Goal: Download file/media

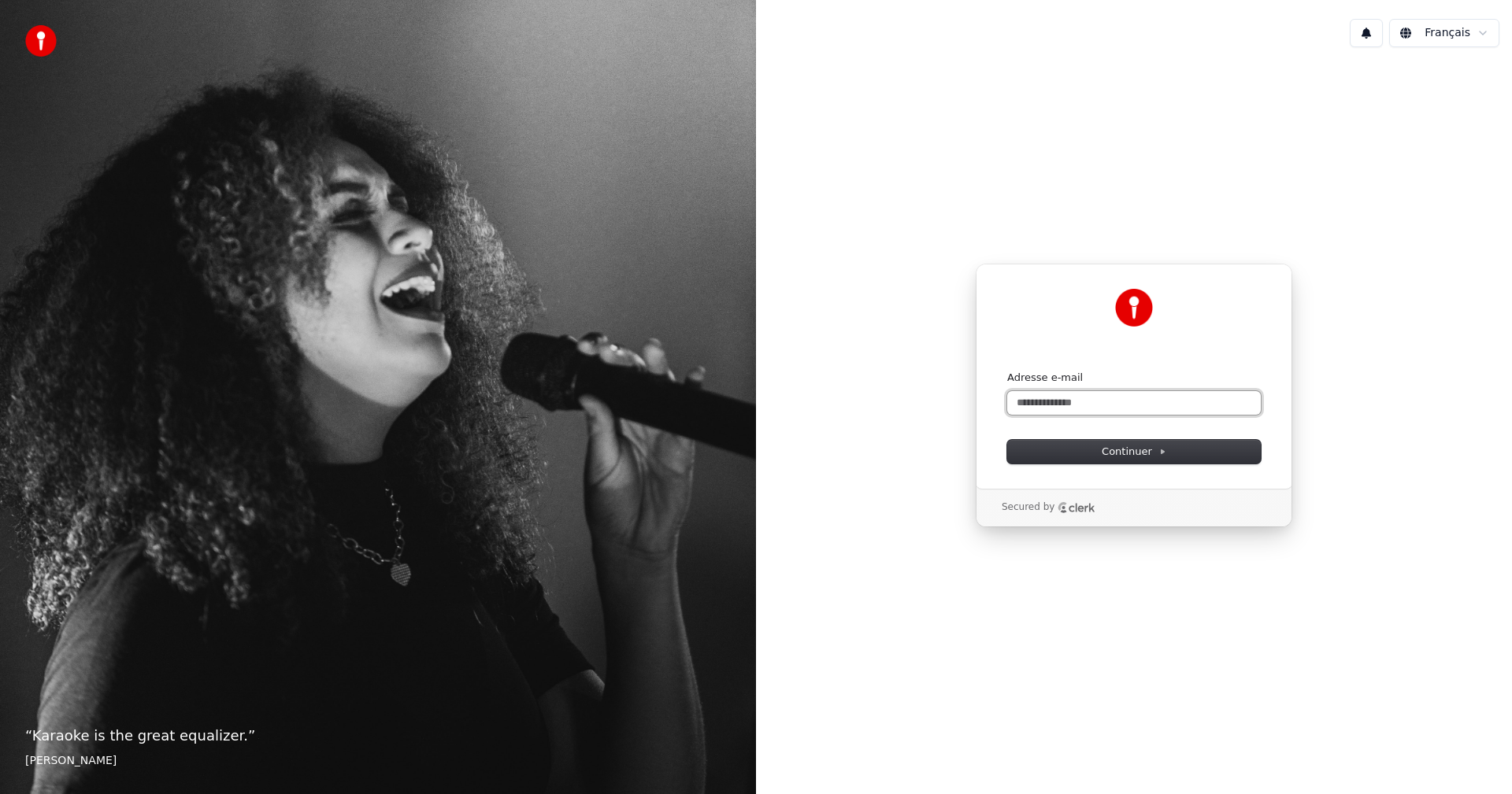
click at [1045, 403] on input "Adresse e-mail" at bounding box center [1133, 403] width 254 height 23
click at [1153, 457] on span "Continuer" at bounding box center [1134, 451] width 65 height 14
type input "**********"
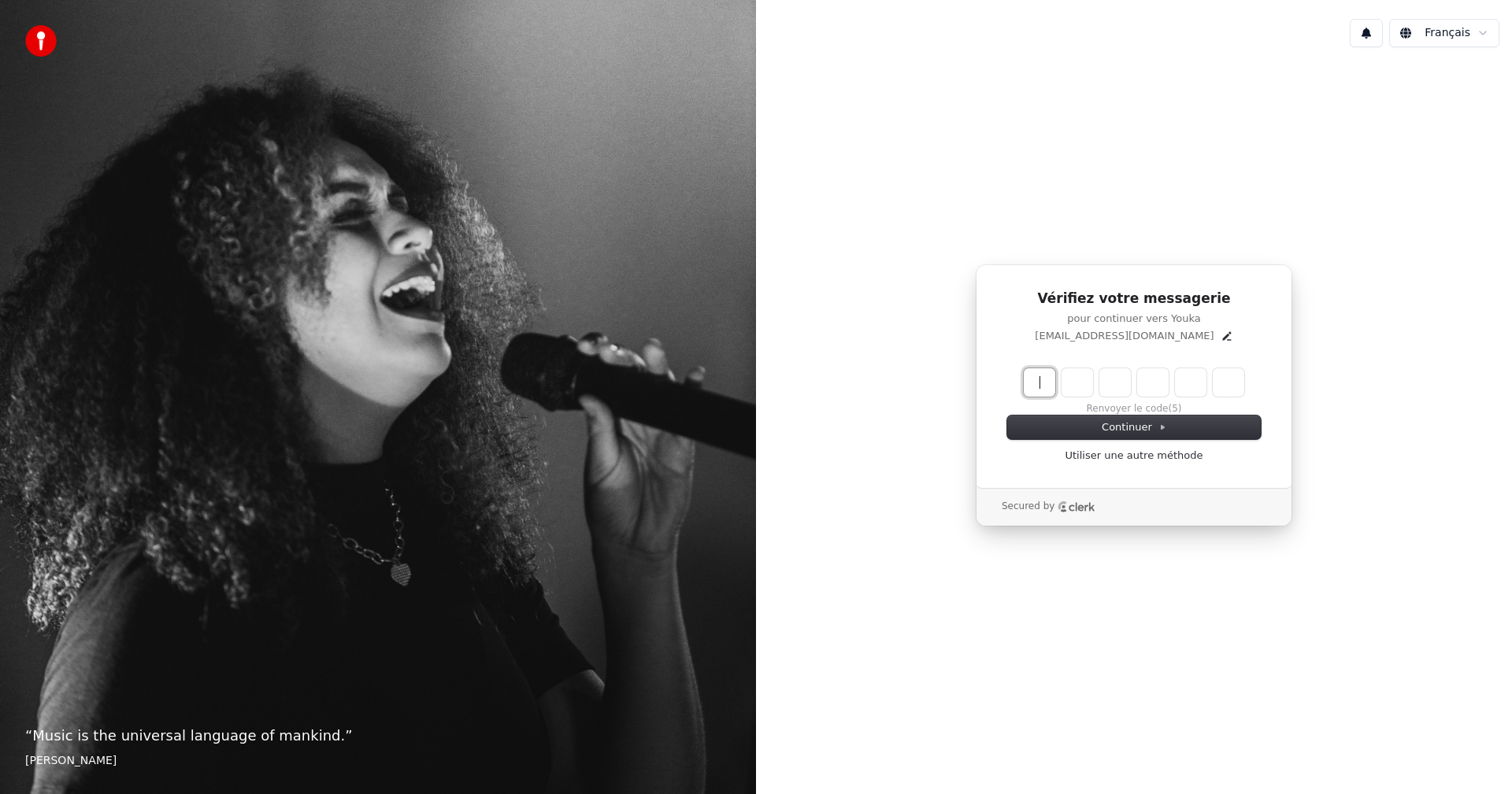
click at [1048, 382] on input "Enter verification code" at bounding box center [1149, 382] width 252 height 28
type input "******"
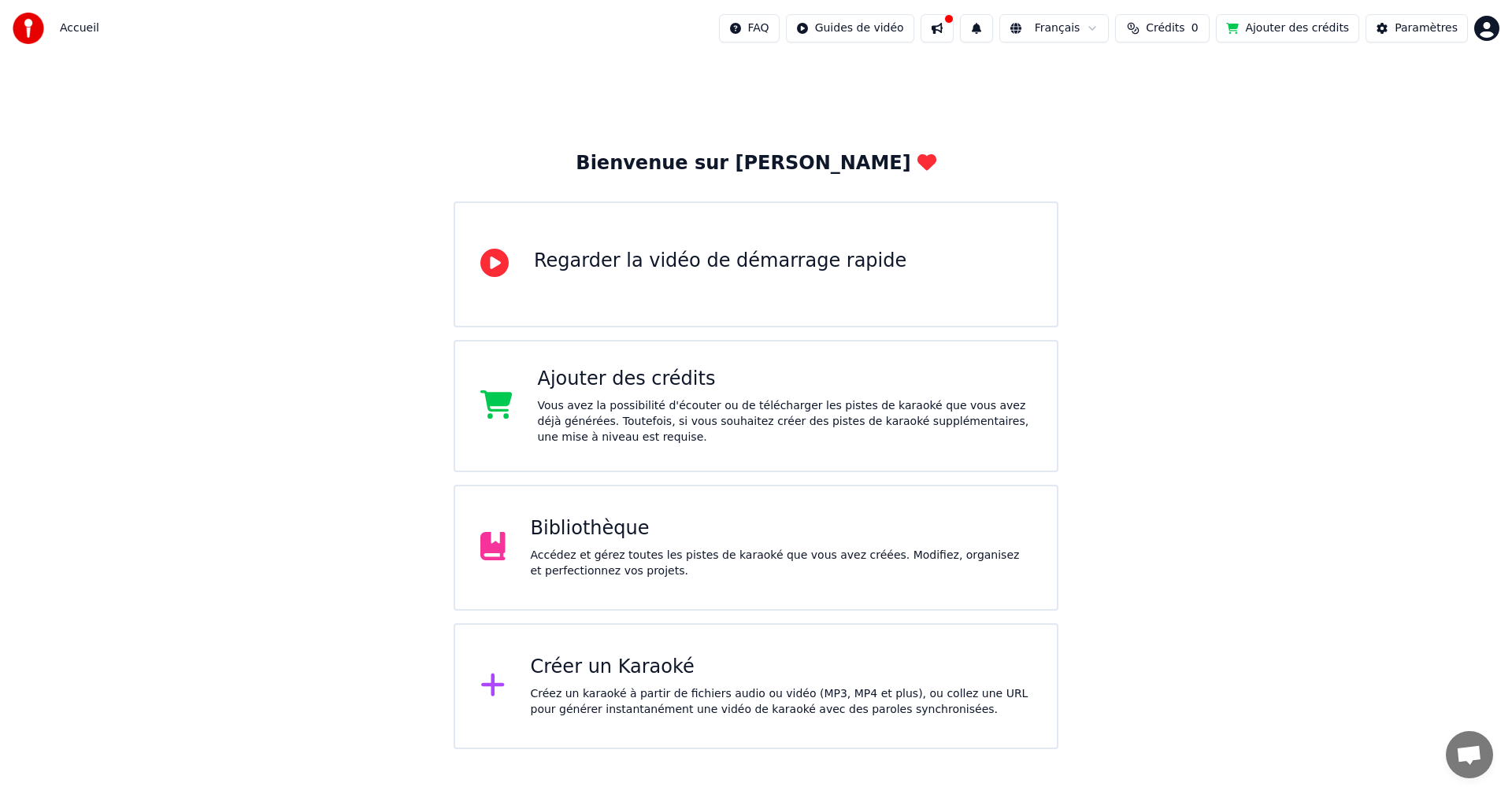
click at [571, 536] on div "Bibliothèque" at bounding box center [781, 529] width 501 height 25
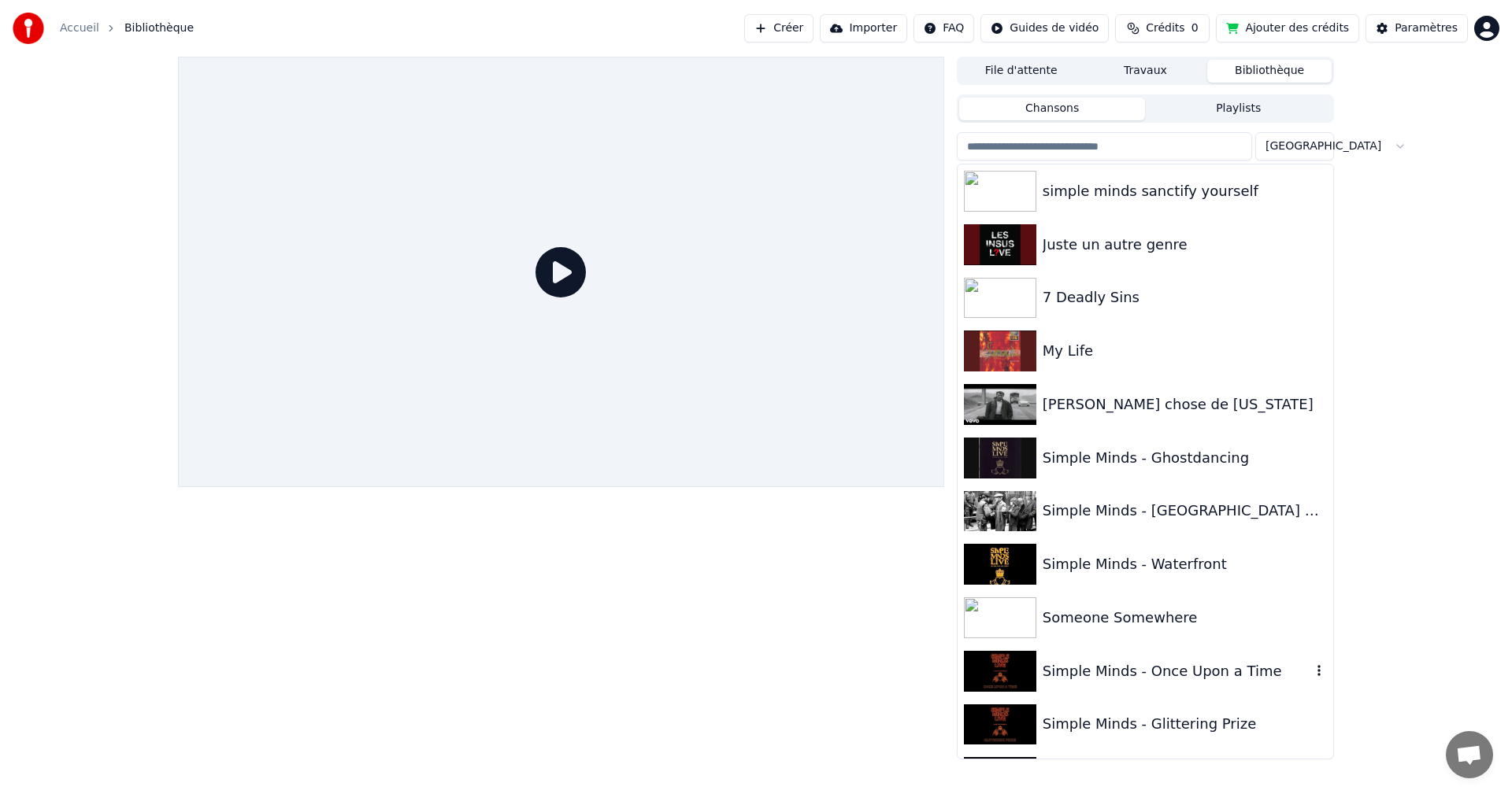
click at [1078, 666] on div "Simple Minds - Once Upon a Time" at bounding box center [1176, 672] width 268 height 23
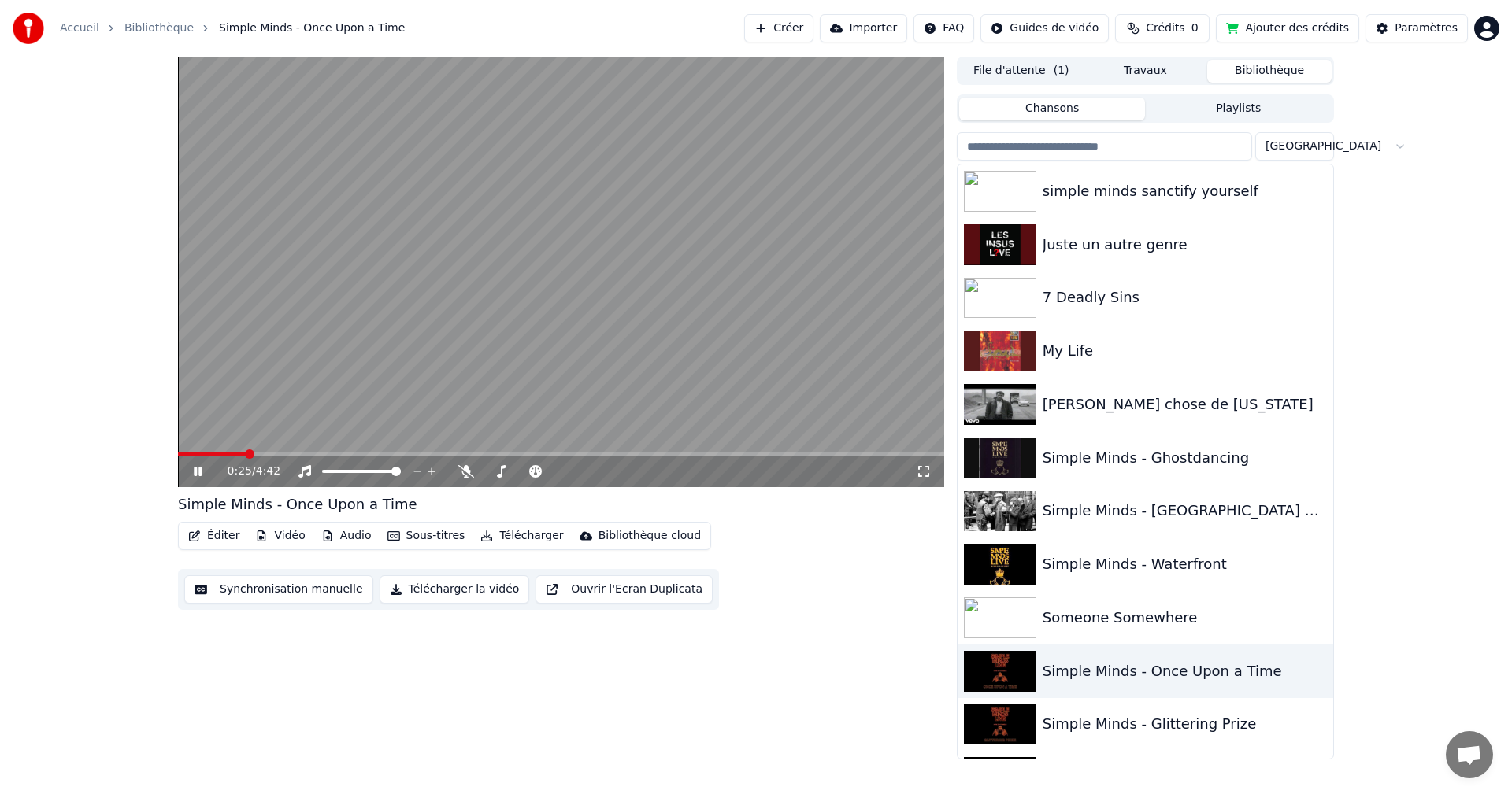
click at [255, 451] on span at bounding box center [250, 454] width 10 height 10
click at [388, 456] on span at bounding box center [389, 454] width 10 height 10
click at [922, 473] on icon at bounding box center [923, 471] width 16 height 13
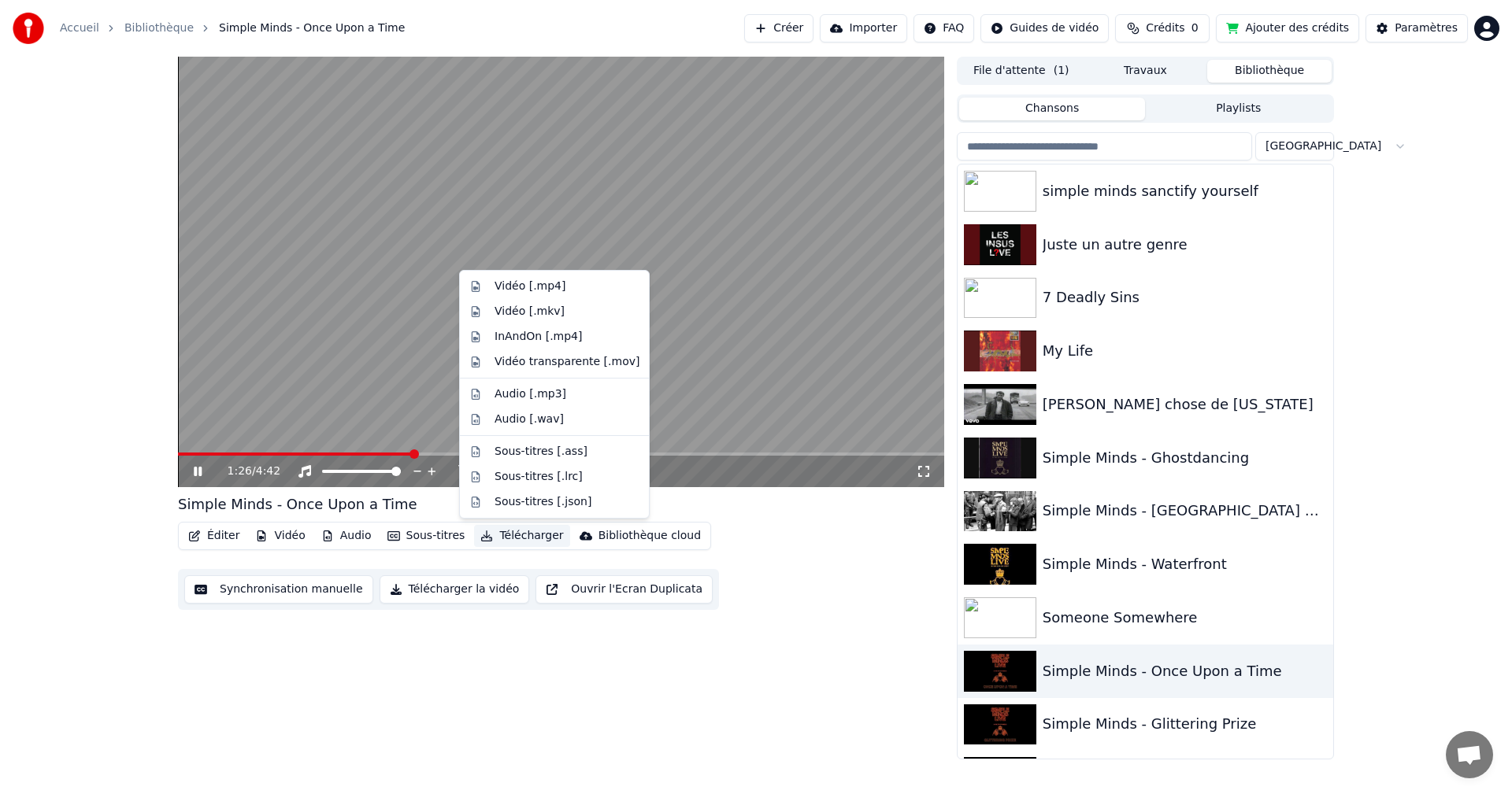
click at [512, 531] on button "Télécharger" at bounding box center [521, 536] width 95 height 23
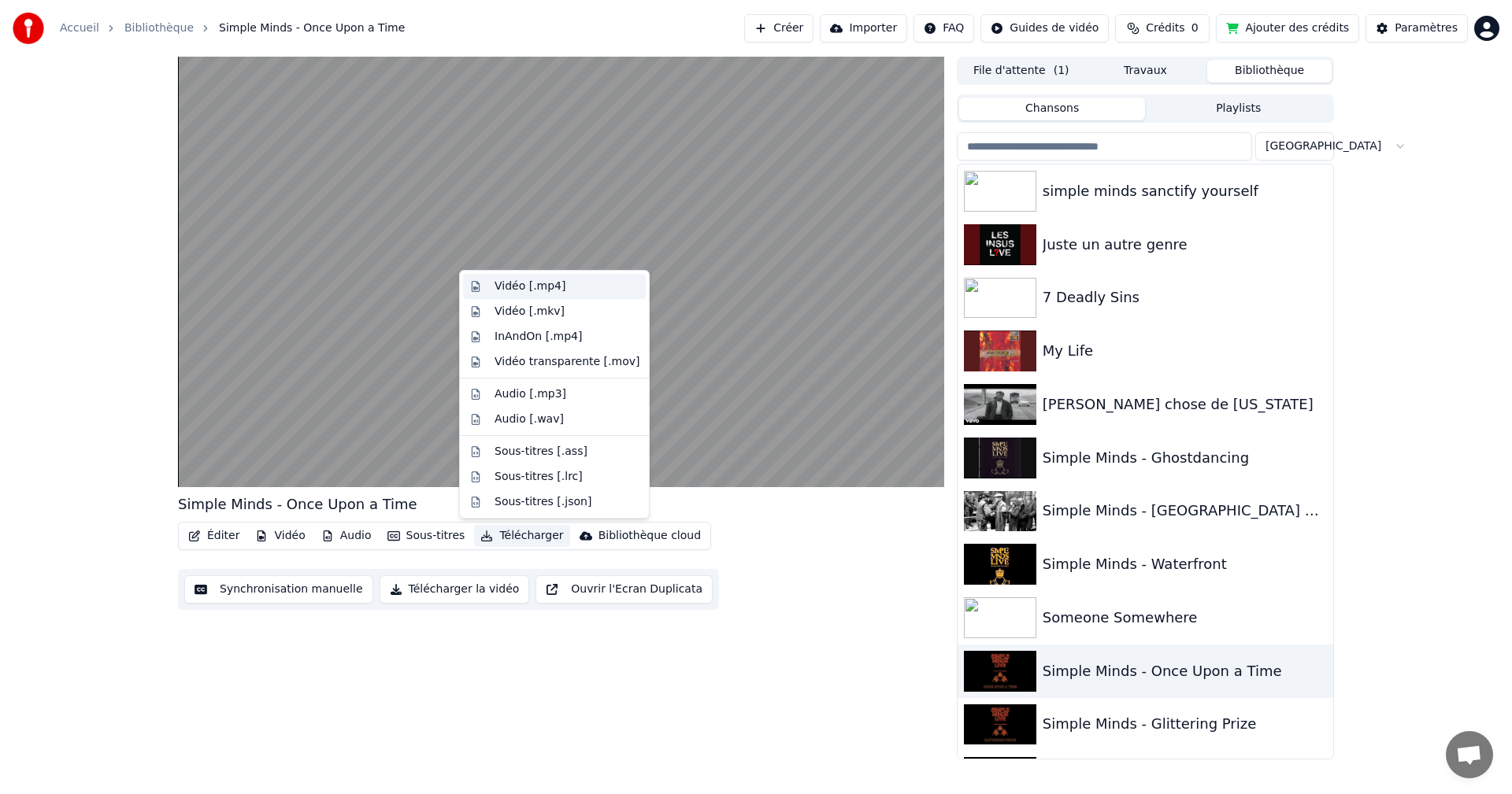
click at [523, 289] on div "Vidéo [.mp4]" at bounding box center [530, 287] width 71 height 16
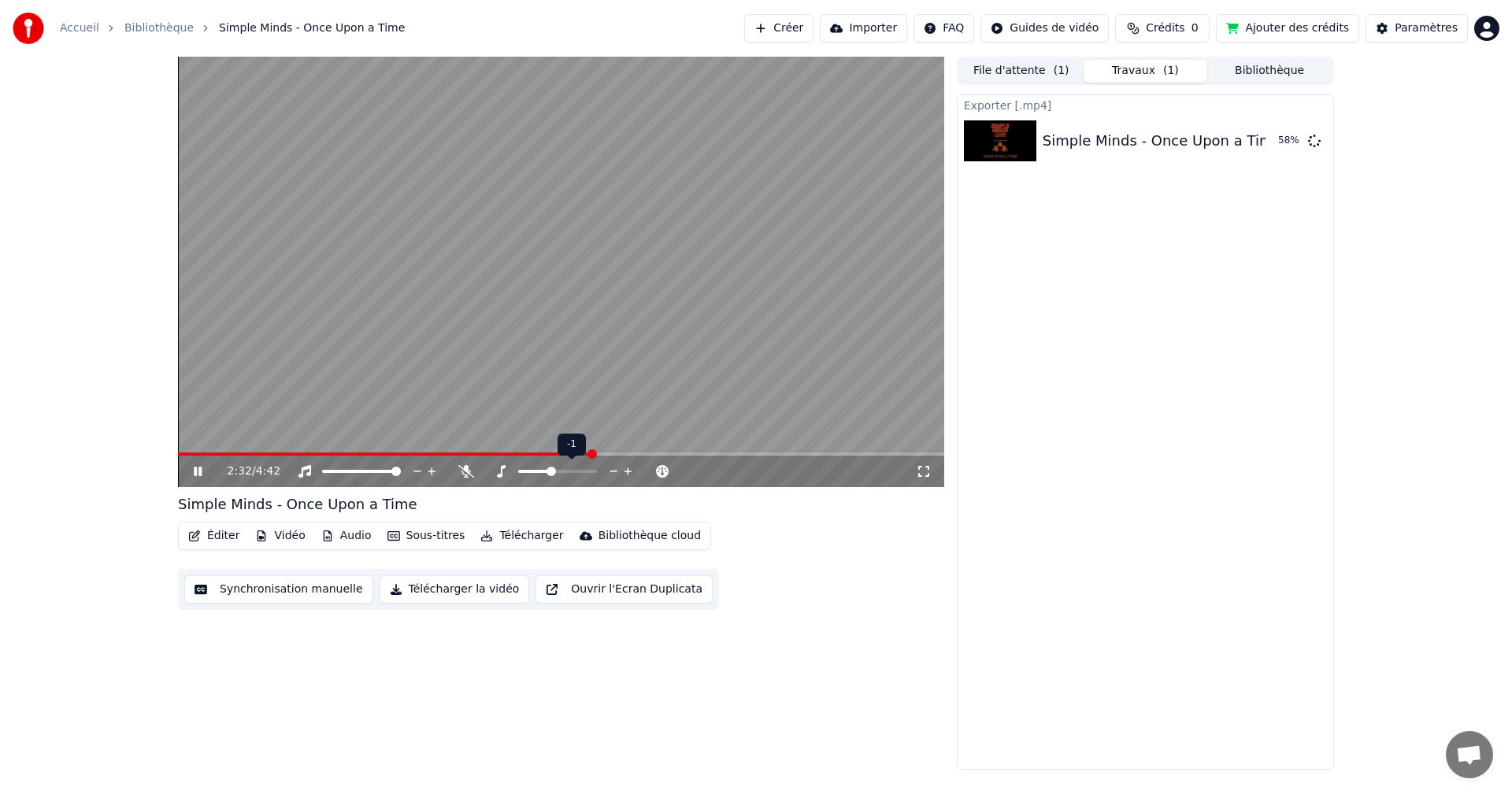
click at [551, 471] on span at bounding box center [551, 472] width 10 height 10
click at [1169, 151] on div "Simple Minds - Once Upon a Time" at bounding box center [1161, 141] width 239 height 23
click at [1016, 142] on img at bounding box center [1000, 141] width 72 height 41
click at [556, 472] on span at bounding box center [557, 472] width 10 height 10
click at [470, 342] on video at bounding box center [561, 272] width 766 height 431
